Goal: Task Accomplishment & Management: Use online tool/utility

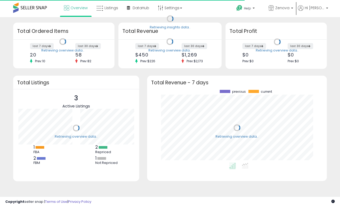
scroll to position [73, 169]
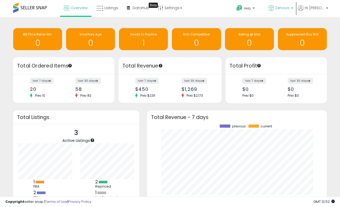
click at [289, 7] on span "Zenova" at bounding box center [282, 7] width 14 height 5
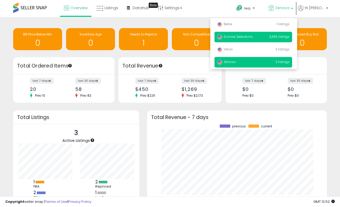
click at [263, 38] on p "Sunrise Selections 3,335 listings" at bounding box center [253, 37] width 78 height 11
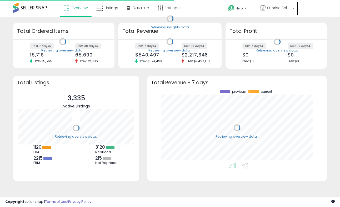
scroll to position [73, 169]
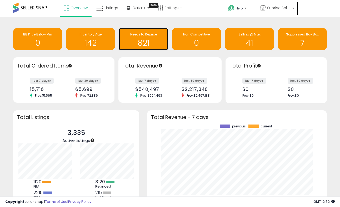
click at [140, 42] on h1 "821" at bounding box center [143, 43] width 44 height 9
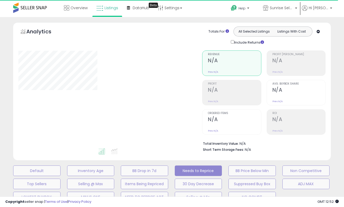
select select "**"
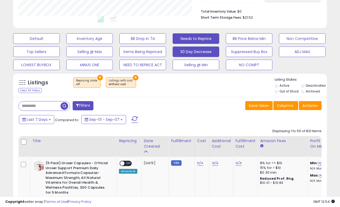
scroll to position [139, 0]
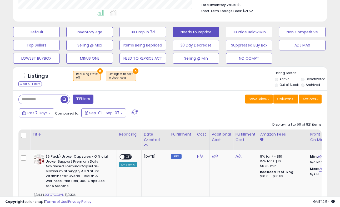
click at [97, 68] on button "×" at bounding box center [100, 71] width 6 height 6
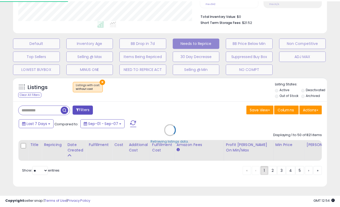
scroll to position [108, 183]
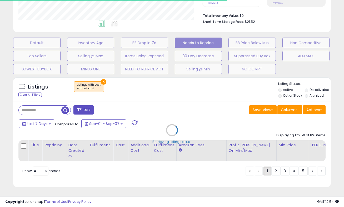
click at [102, 77] on div "Retrieving listings data.." at bounding box center [171, 134] width 325 height 120
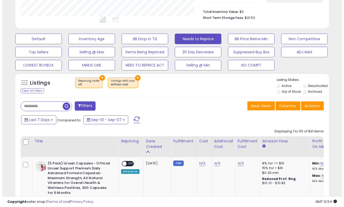
scroll to position [108, 181]
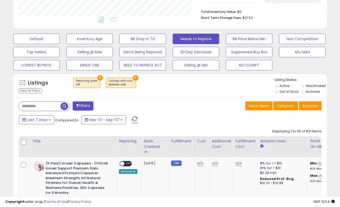
click at [43, 105] on input "text" at bounding box center [40, 106] width 42 height 9
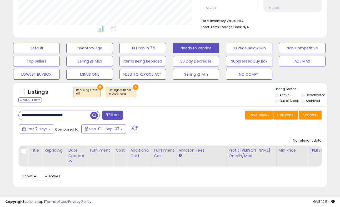
click at [79, 111] on input "**********" at bounding box center [54, 115] width 71 height 9
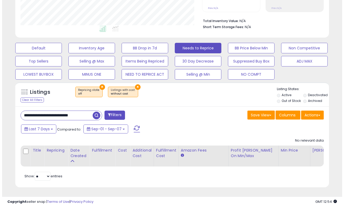
scroll to position [0, 0]
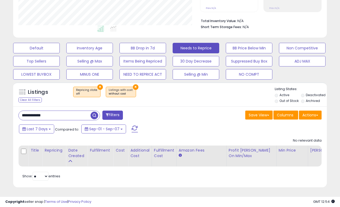
type input "**********"
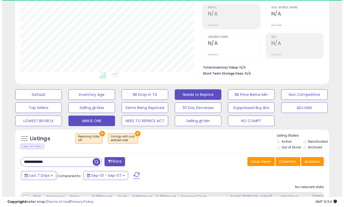
scroll to position [108, 181]
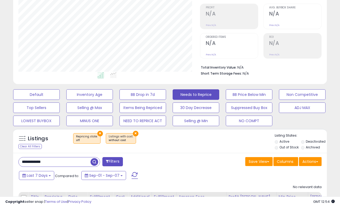
click at [100, 132] on button "×" at bounding box center [100, 134] width 6 height 6
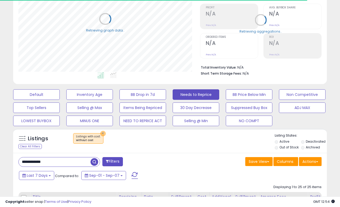
click at [102, 133] on button "×" at bounding box center [103, 134] width 6 height 6
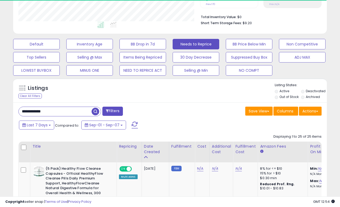
scroll to position [0, 0]
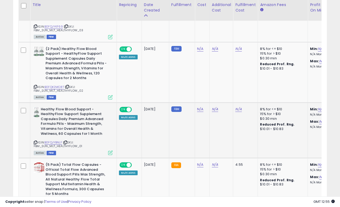
click at [109, 151] on icon at bounding box center [110, 153] width 4 height 4
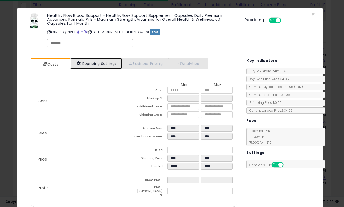
click at [102, 63] on link "Repricing Settings" at bounding box center [96, 63] width 52 height 11
